Goal: Task Accomplishment & Management: Manage account settings

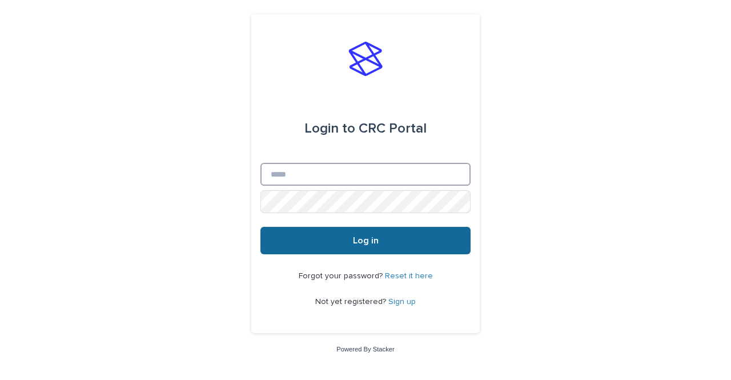
type input "**********"
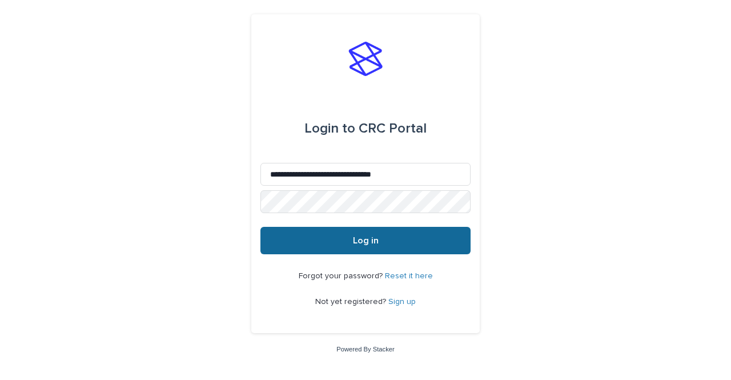
click at [360, 245] on span "Log in" at bounding box center [366, 240] width 26 height 9
